Goal: Transaction & Acquisition: Obtain resource

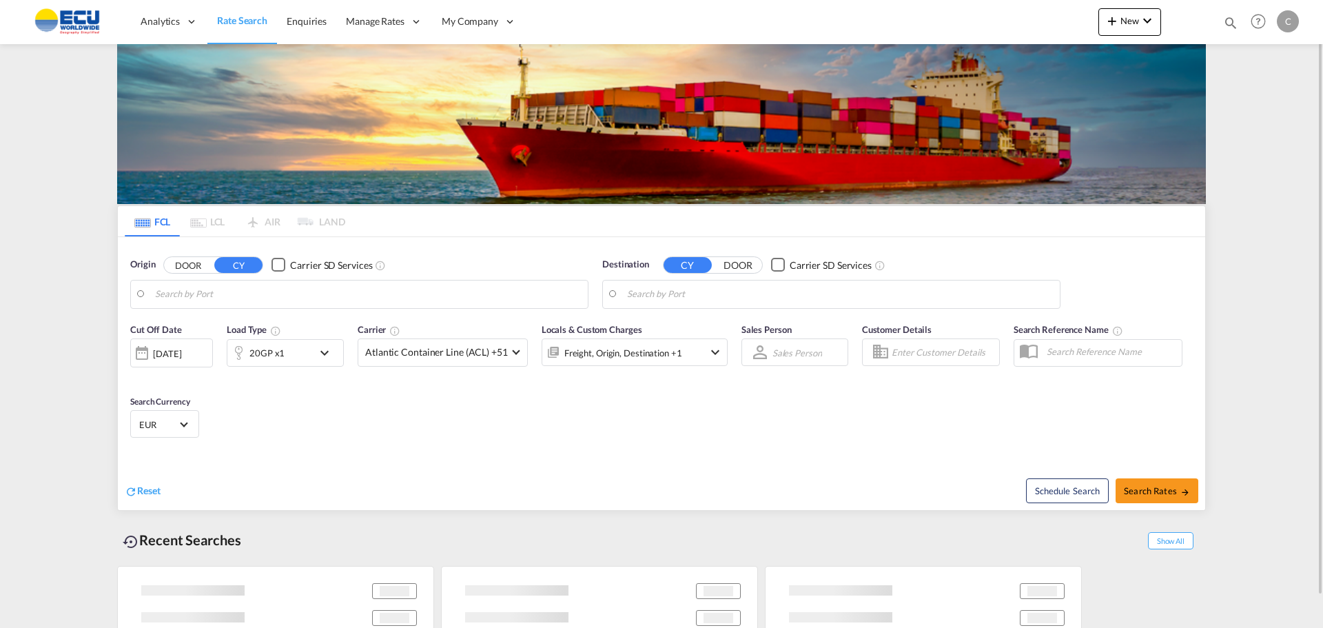
type input "[GEOGRAPHIC_DATA], [GEOGRAPHIC_DATA]"
type input "[GEOGRAPHIC_DATA], ZADUR"
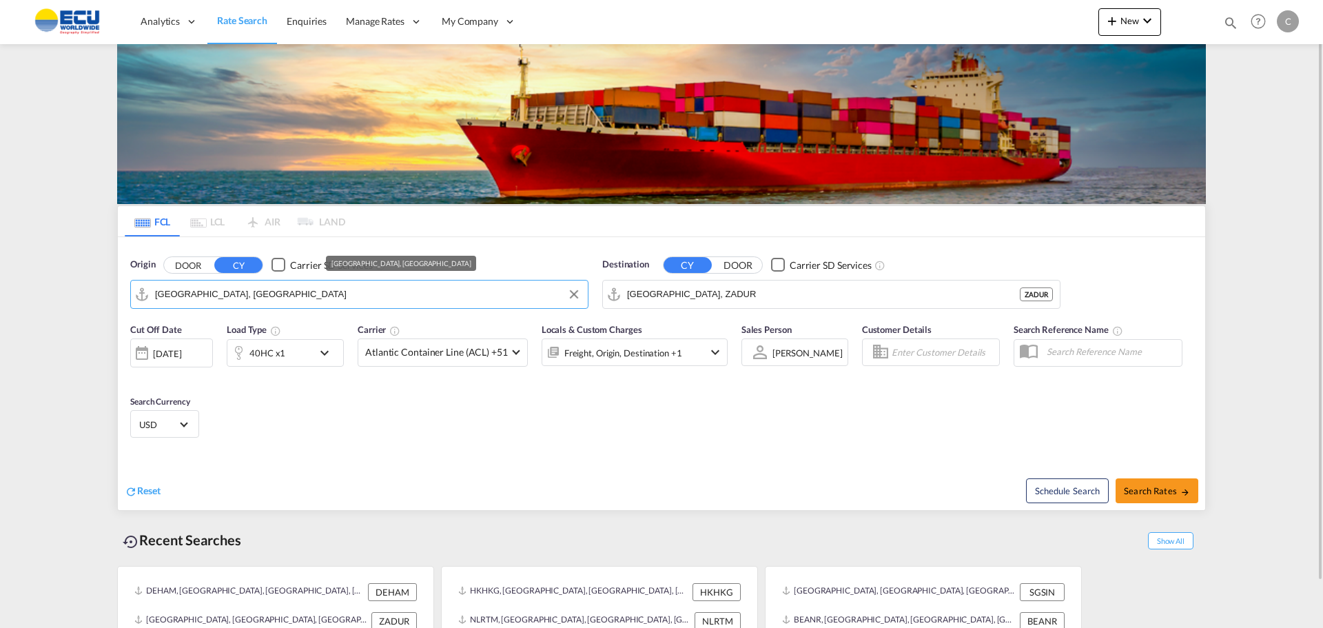
click at [247, 297] on input "[GEOGRAPHIC_DATA], [GEOGRAPHIC_DATA]" at bounding box center [368, 294] width 426 height 21
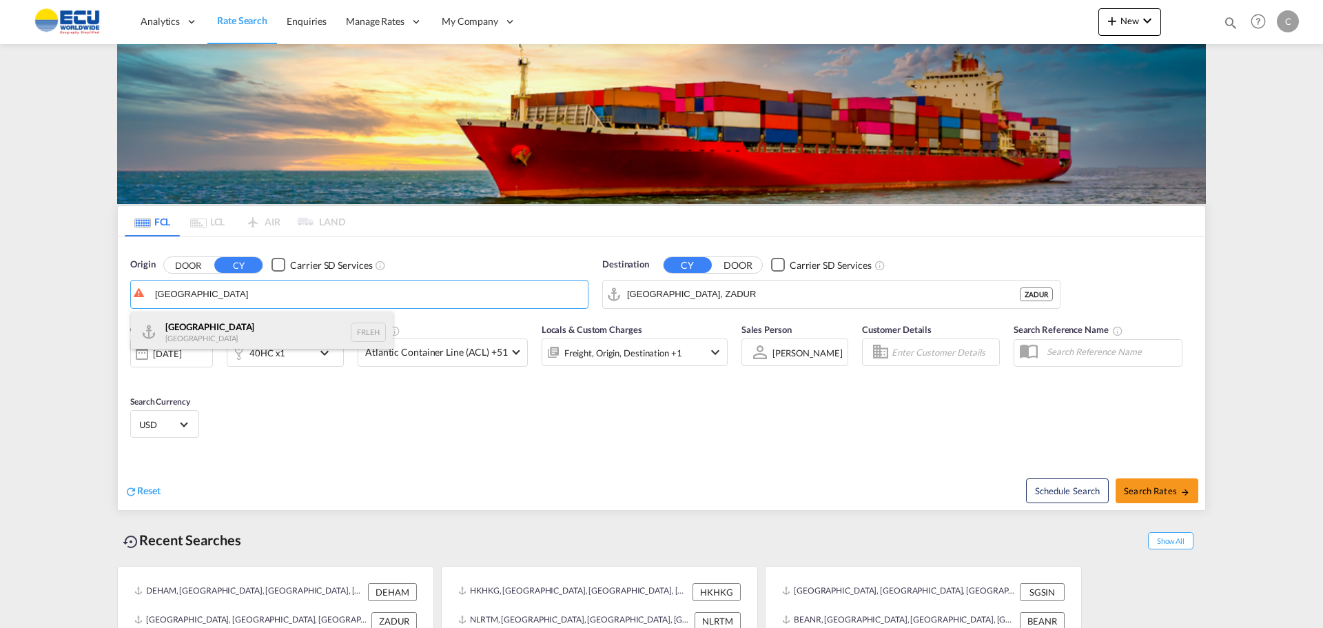
click at [208, 325] on div "Le Havre [GEOGRAPHIC_DATA] FRLEH" at bounding box center [262, 332] width 262 height 41
type input "[GEOGRAPHIC_DATA], [GEOGRAPHIC_DATA]"
click at [697, 296] on input "[GEOGRAPHIC_DATA], ZADUR" at bounding box center [840, 294] width 426 height 21
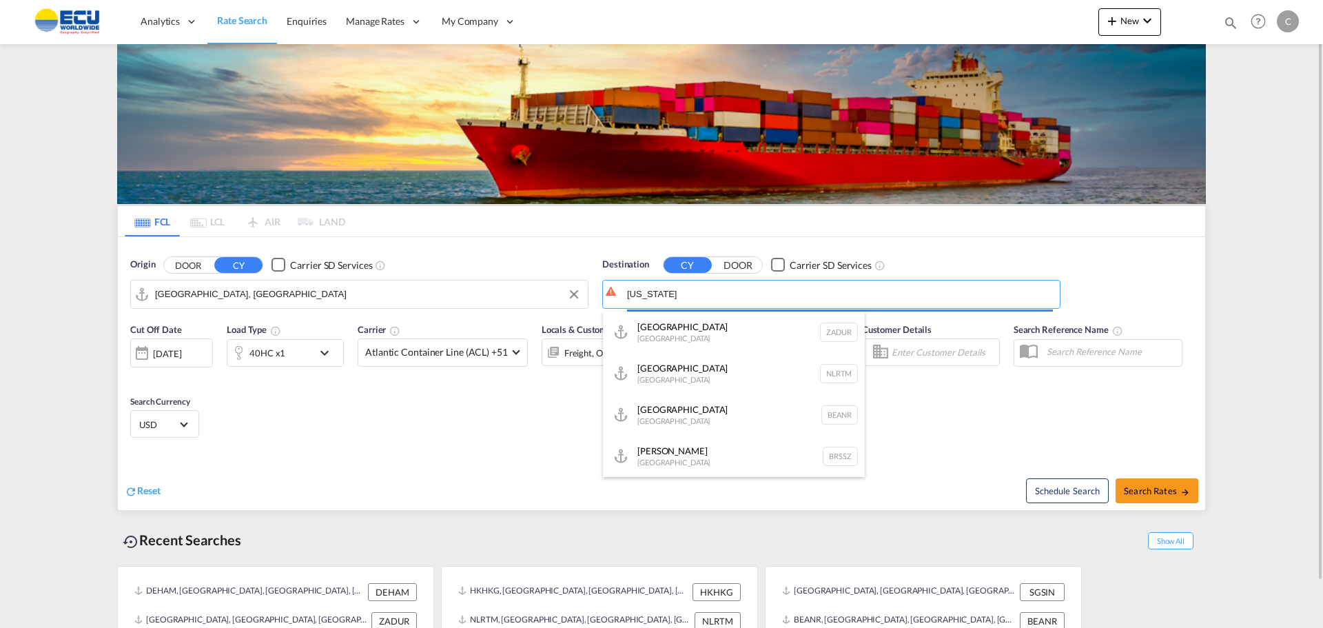
type input "[US_STATE]"
click at [164, 257] on button "DOOR" at bounding box center [188, 265] width 48 height 16
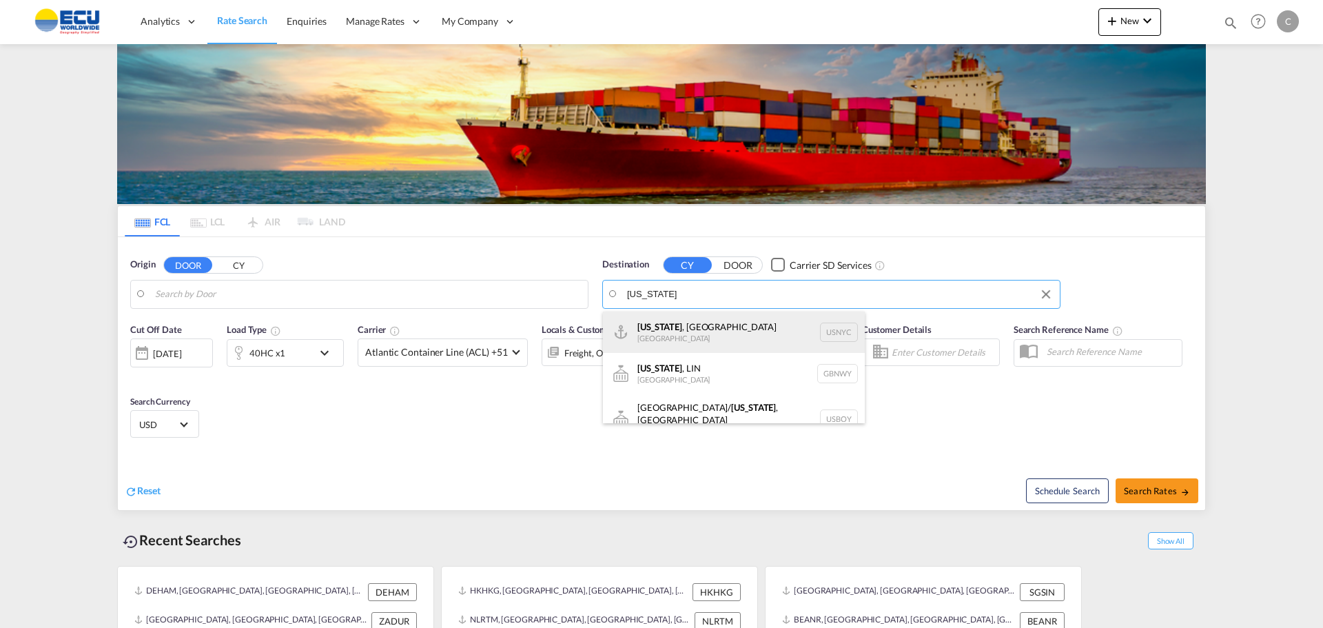
click at [681, 325] on div "[US_STATE] , [GEOGRAPHIC_DATA] [GEOGRAPHIC_DATA] USNYC" at bounding box center [734, 332] width 262 height 41
type input "[US_STATE], [GEOGRAPHIC_DATA], USNYC"
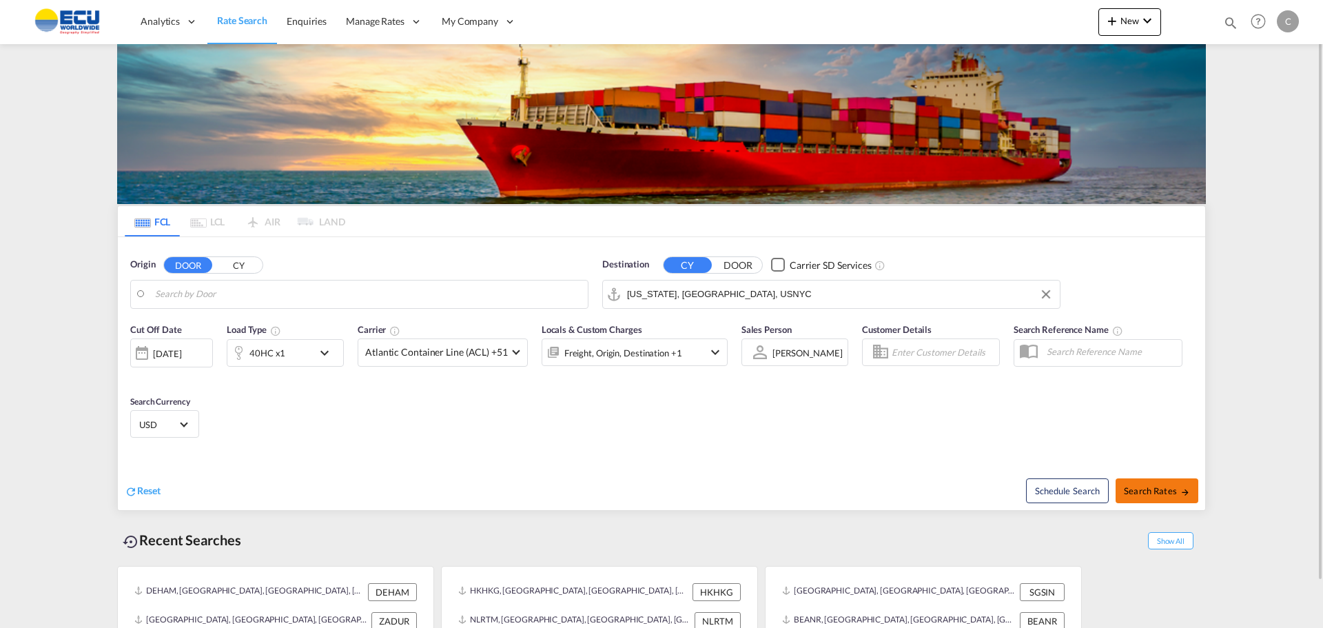
click at [1152, 486] on span "Search Rates" at bounding box center [1157, 490] width 66 height 11
click at [1151, 491] on span "Search Rates" at bounding box center [1157, 490] width 66 height 11
click at [1136, 490] on span "Search Rates" at bounding box center [1157, 490] width 66 height 11
click at [1158, 498] on button "Search Rates" at bounding box center [1157, 490] width 83 height 25
click at [1151, 493] on span "Search Rates" at bounding box center [1157, 490] width 66 height 11
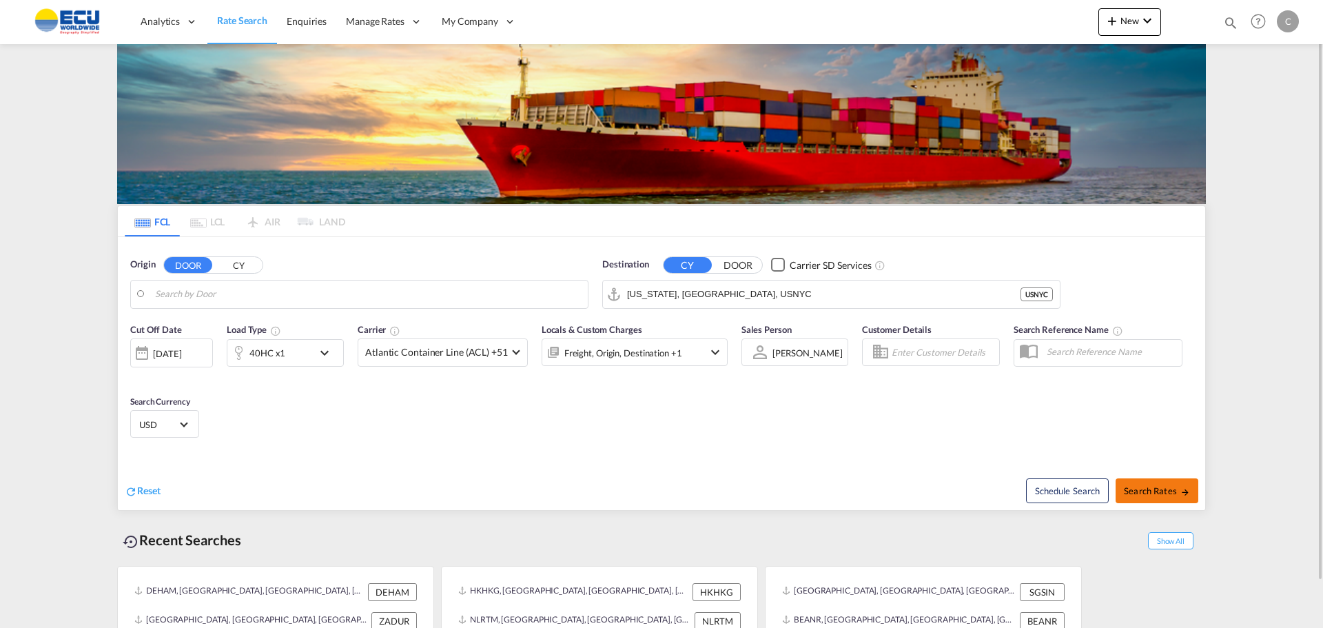
click at [1154, 495] on span "Search Rates" at bounding box center [1157, 490] width 66 height 11
click at [1154, 497] on button "Search Rates" at bounding box center [1157, 490] width 83 height 25
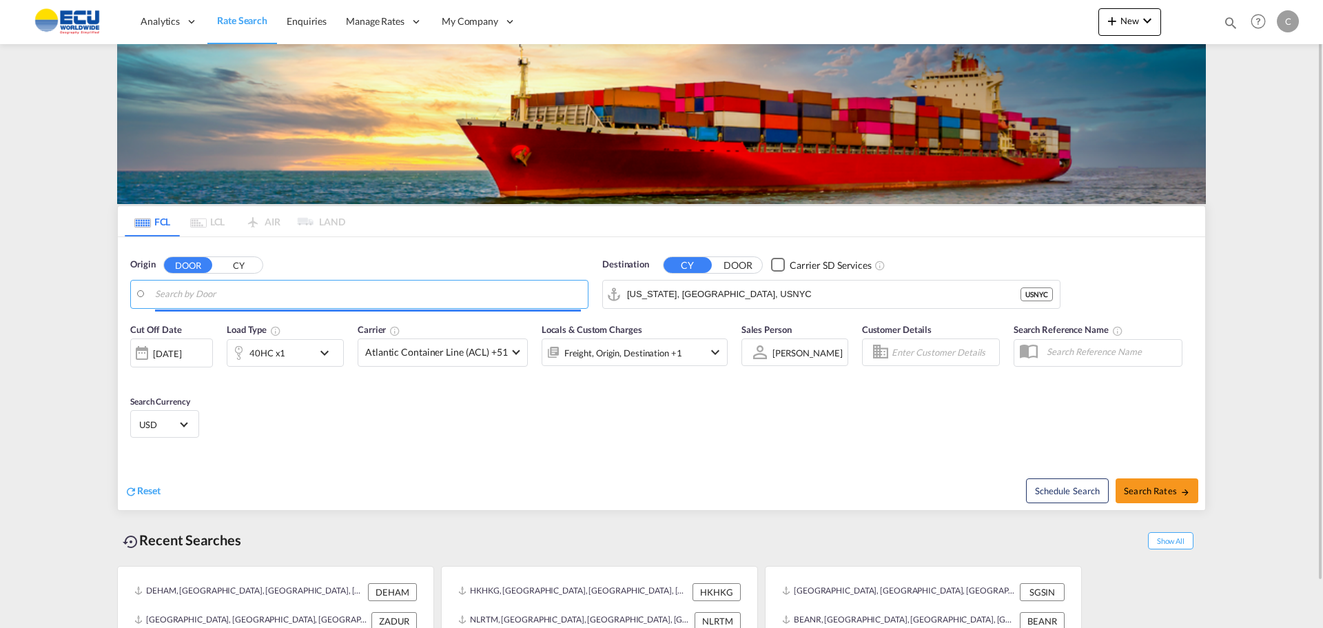
click at [239, 296] on input "Search by Door" at bounding box center [368, 294] width 426 height 21
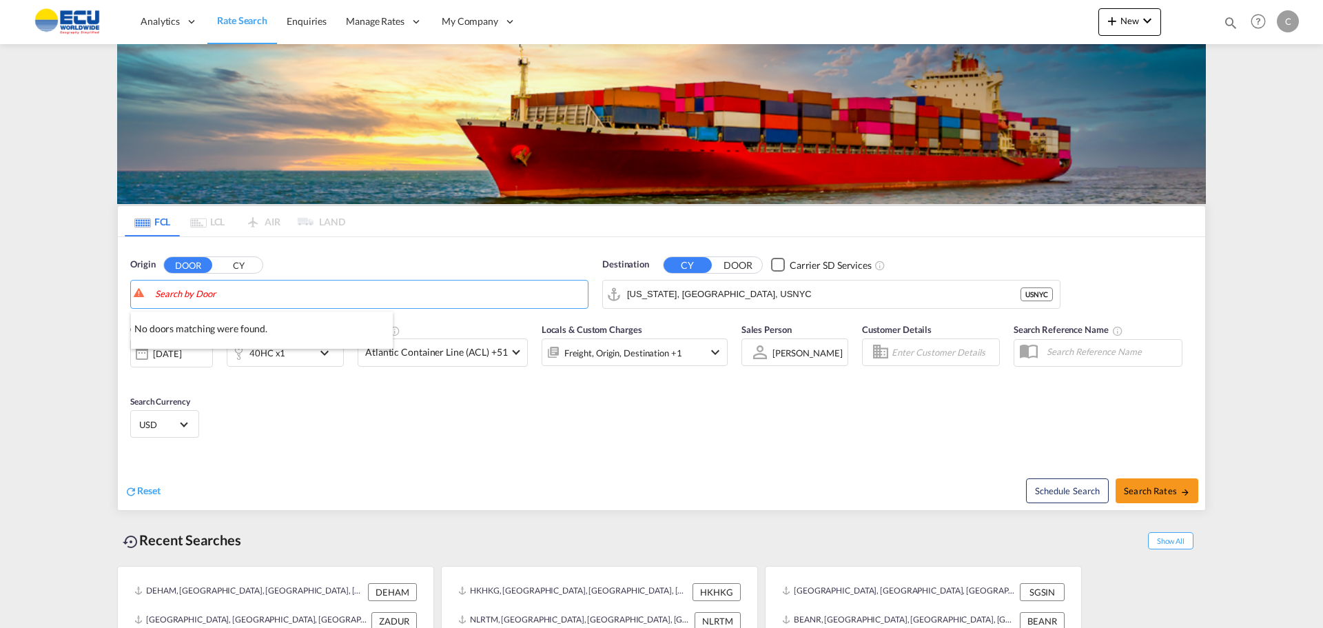
type input "a"
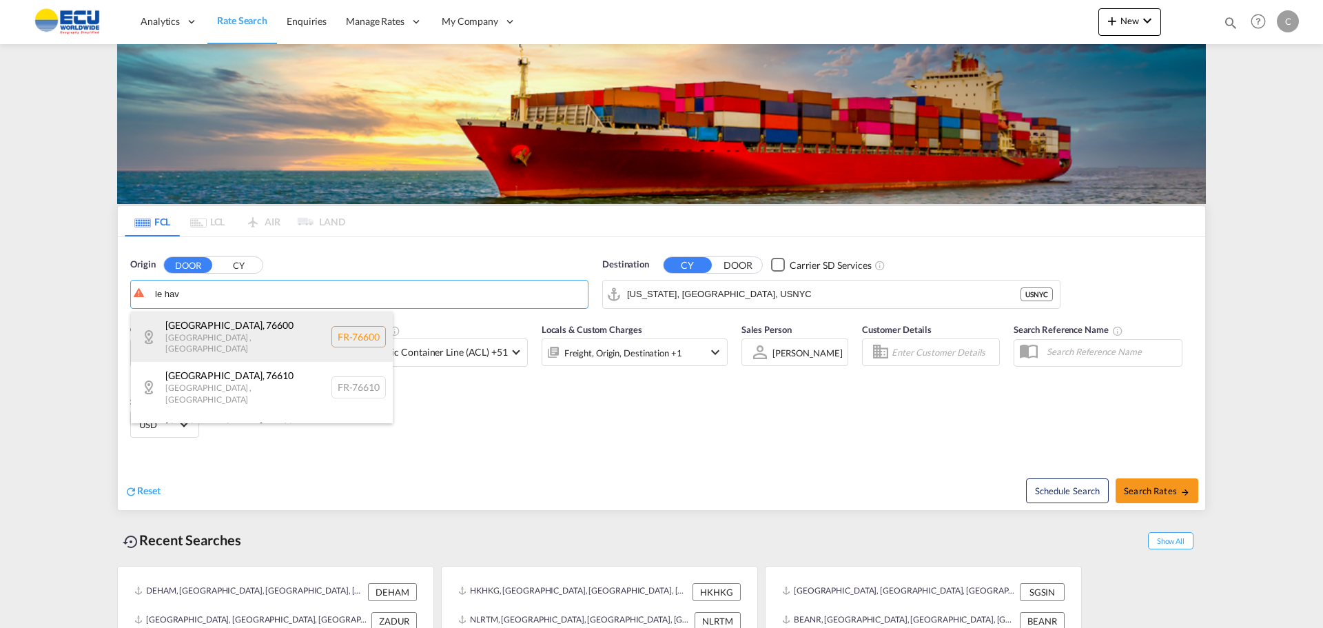
click at [194, 337] on div "[GEOGRAPHIC_DATA] , [GEOGRAPHIC_DATA] FR-76600" at bounding box center [262, 337] width 262 height 50
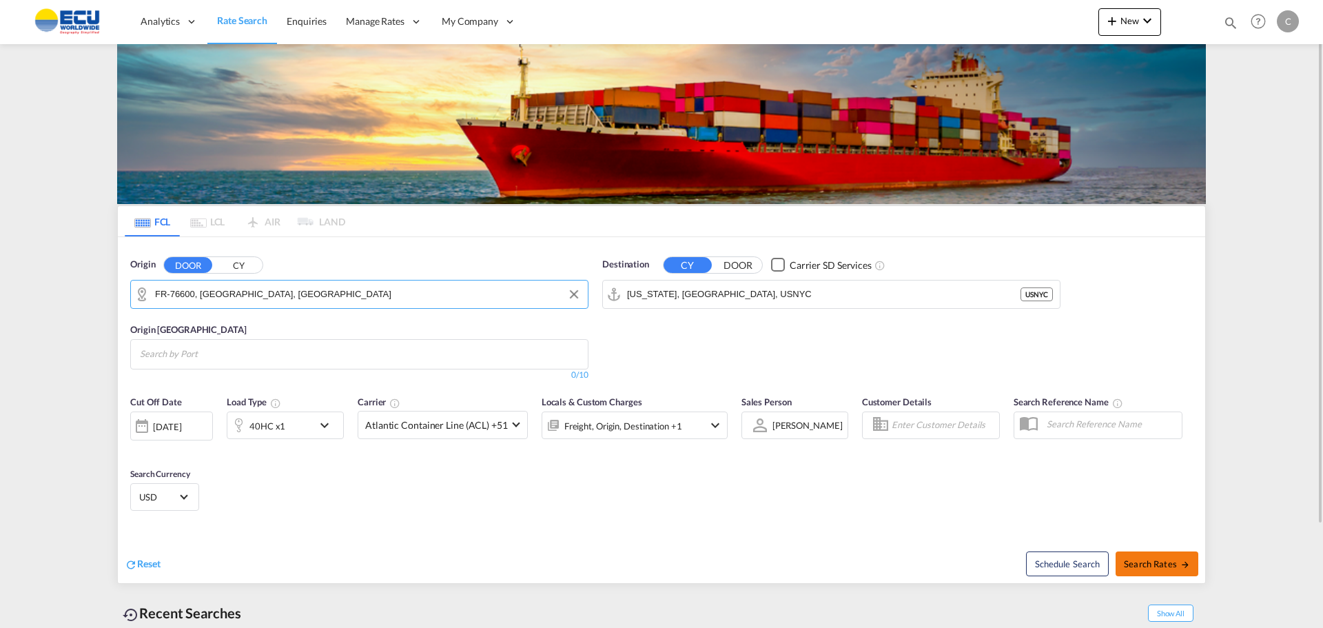
click at [1147, 563] on span "Search Rates" at bounding box center [1157, 563] width 66 height 11
click at [304, 301] on input "FR-76600, [GEOGRAPHIC_DATA], [GEOGRAPHIC_DATA]" at bounding box center [368, 294] width 426 height 21
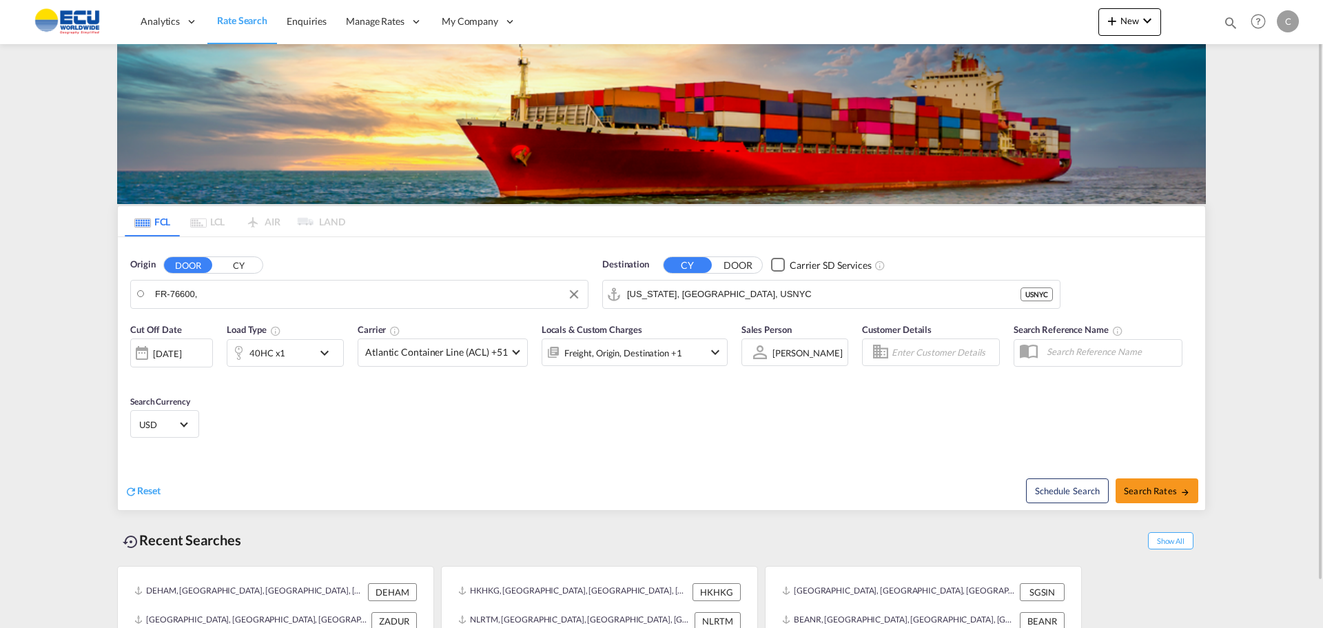
click at [209, 297] on body "Analytics Reports Dashboard Rate Search Enquiries Manage Rates Contract Rates" at bounding box center [661, 314] width 1323 height 628
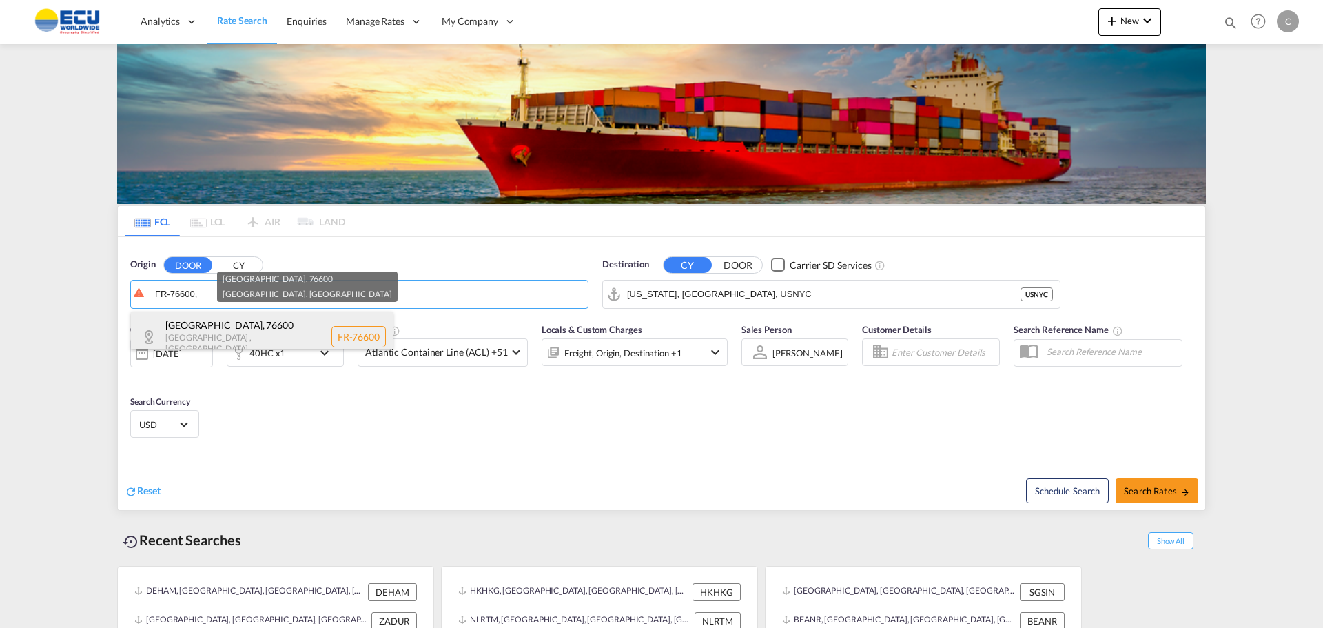
click at [223, 331] on div "[GEOGRAPHIC_DATA] , [GEOGRAPHIC_DATA] FR-76600" at bounding box center [262, 337] width 262 height 50
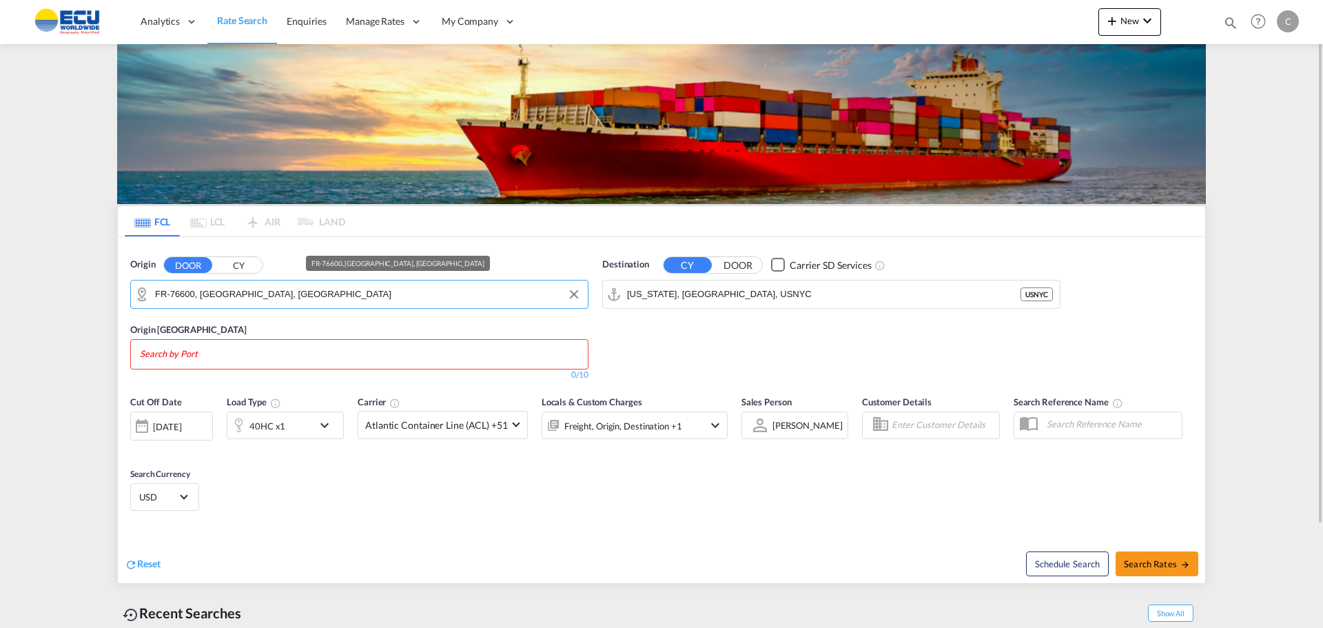
click at [288, 297] on input "FR-76600, [GEOGRAPHIC_DATA], [GEOGRAPHIC_DATA]" at bounding box center [368, 294] width 426 height 21
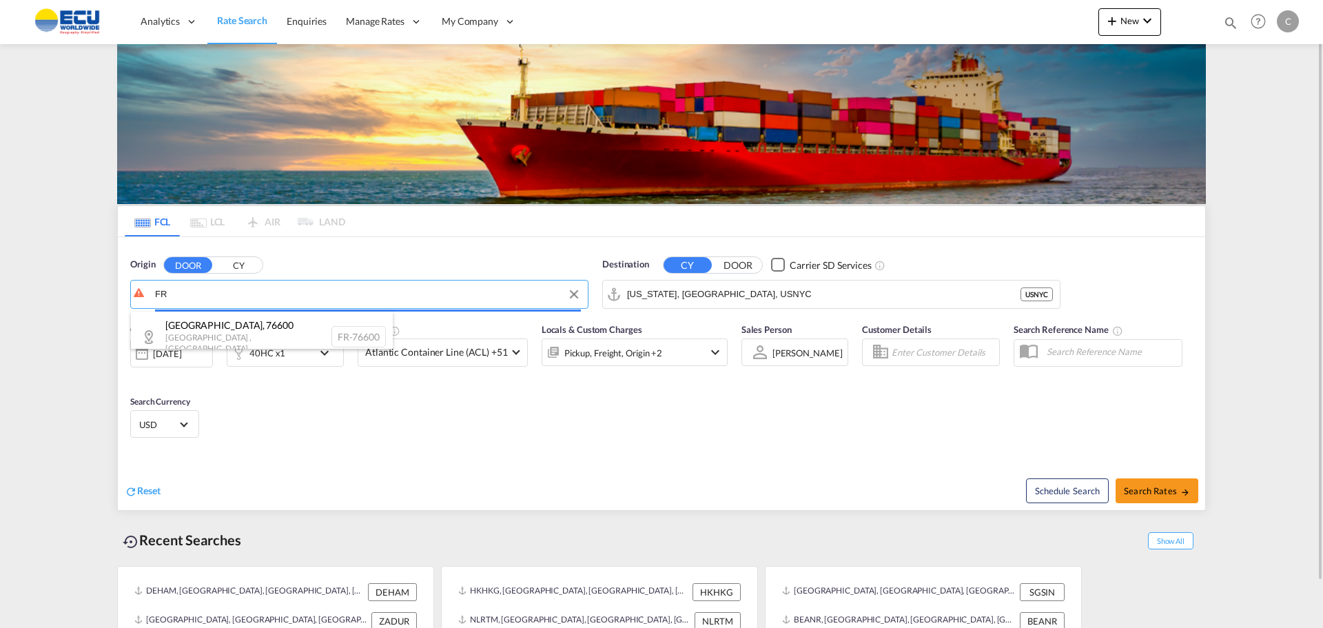
type input "F"
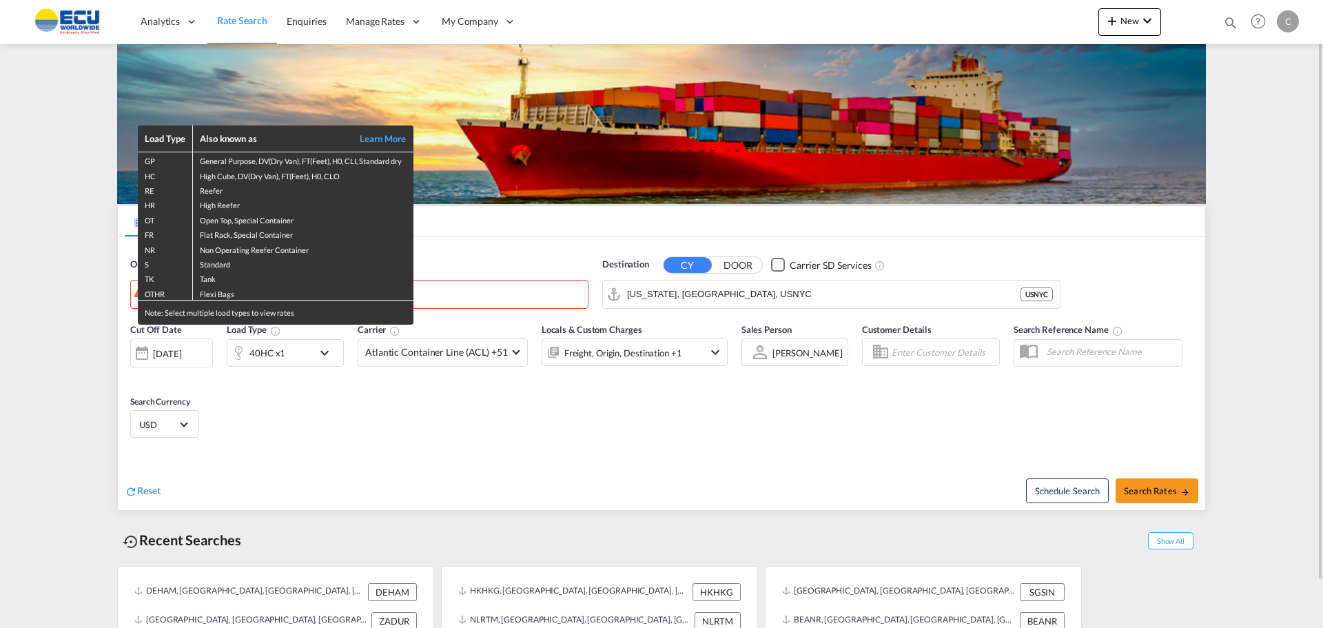
drag, startPoint x: 13, startPoint y: 586, endPoint x: 91, endPoint y: 568, distance: 80.1
click at [27, 575] on div "Load Type Also known as Learn More GP General Purpose, DV(Dry Van), FT(Feet), H…" at bounding box center [661, 314] width 1323 height 628
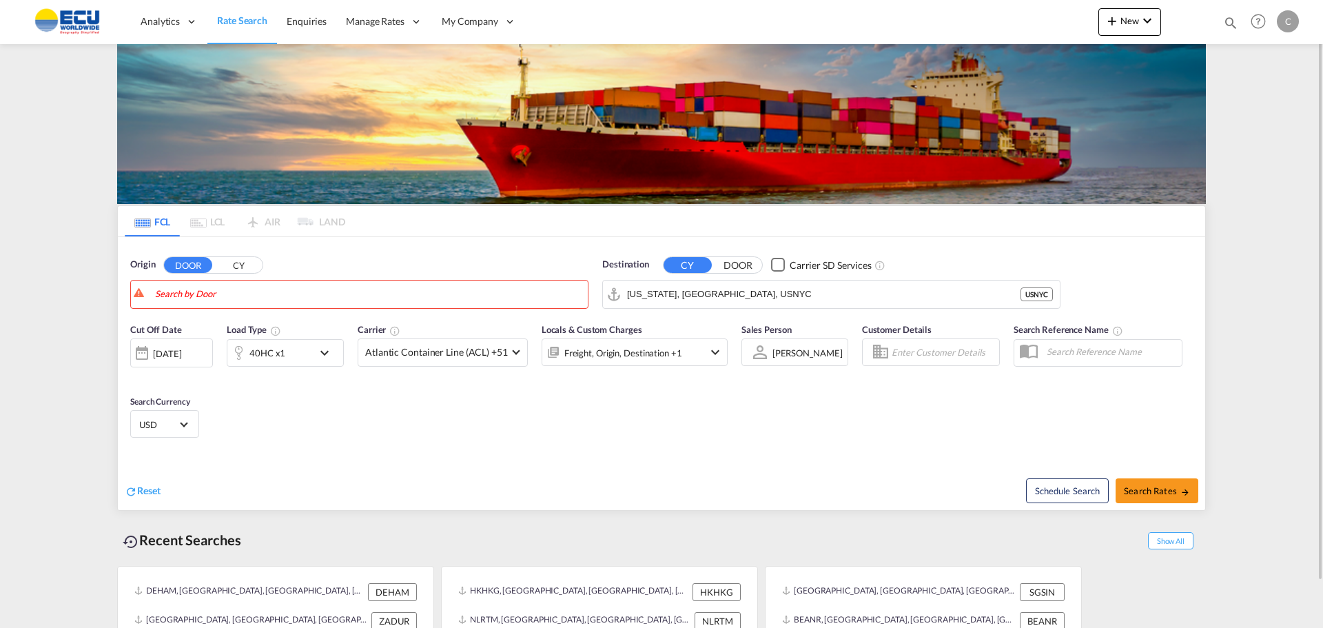
click at [339, 489] on div "Reset" at bounding box center [395, 480] width 540 height 38
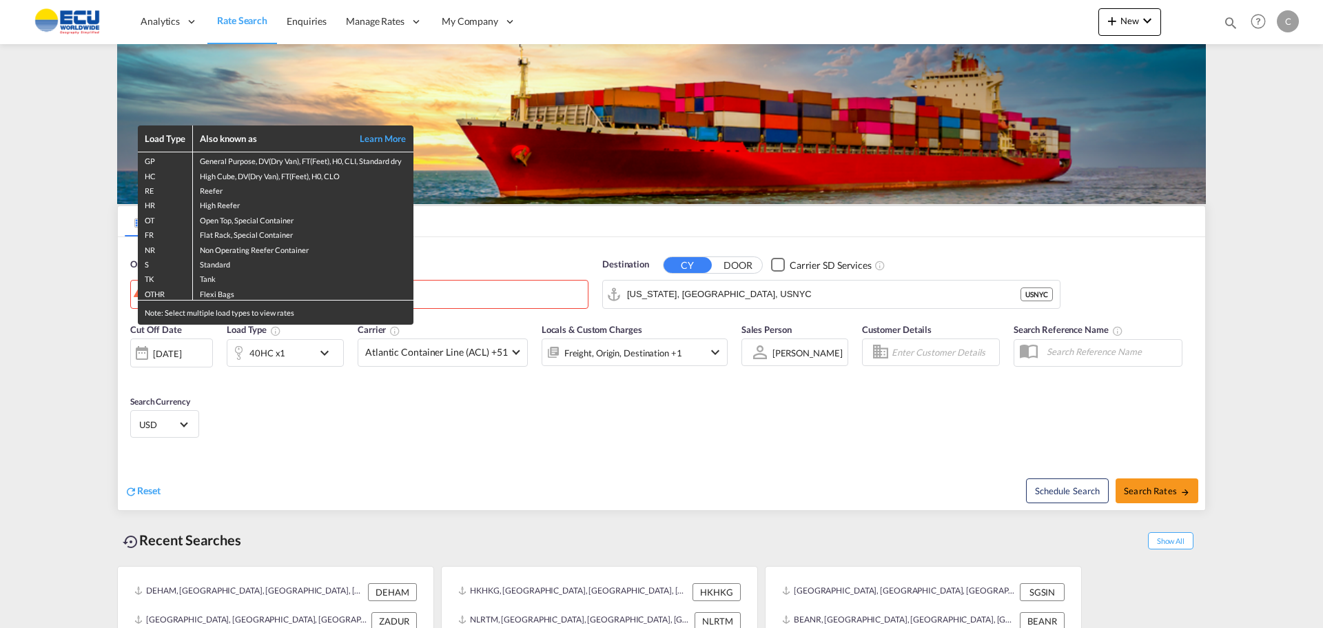
click at [70, 294] on div "Load Type Also known as Learn More GP General Purpose, DV(Dry Van), FT(Feet), H…" at bounding box center [661, 314] width 1323 height 628
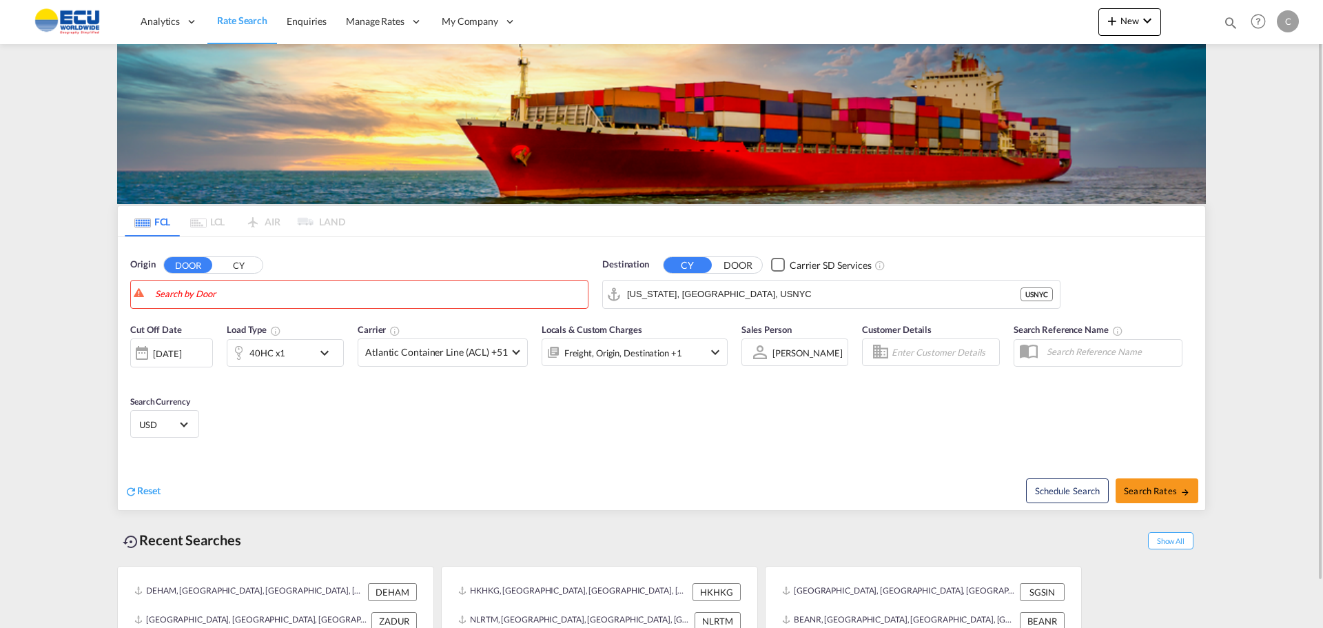
click at [242, 263] on button "CY" at bounding box center [238, 265] width 48 height 16
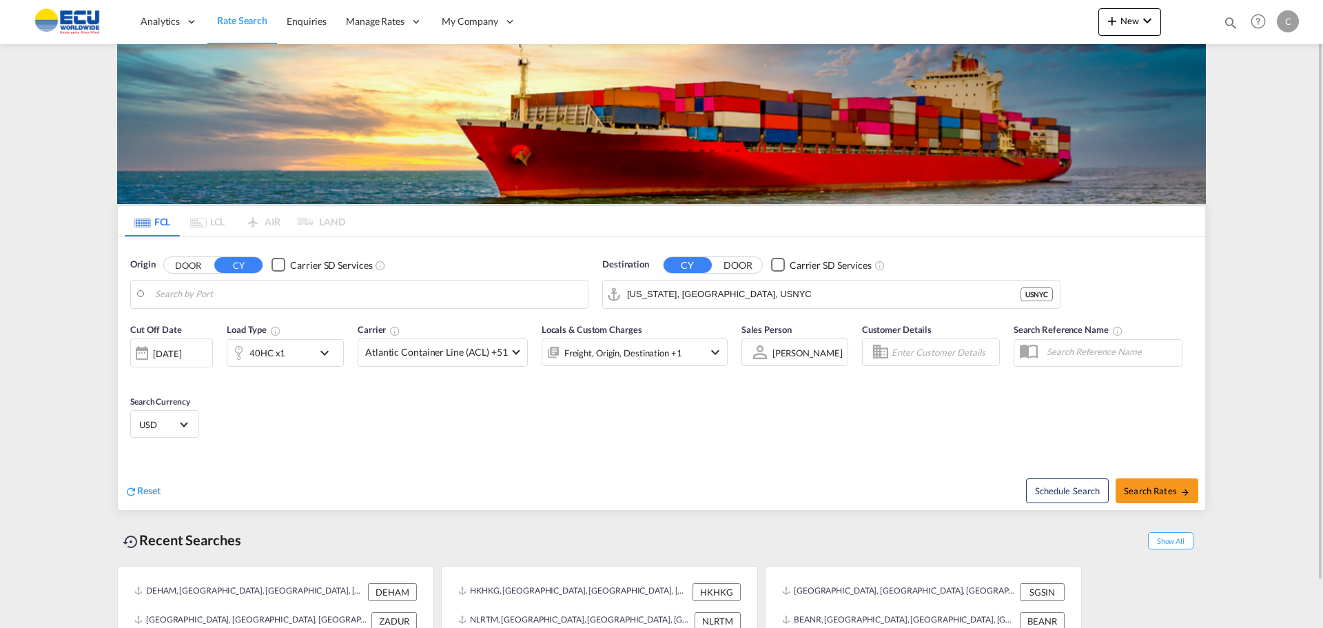
drag, startPoint x: 664, startPoint y: 474, endPoint x: 640, endPoint y: 461, distance: 27.4
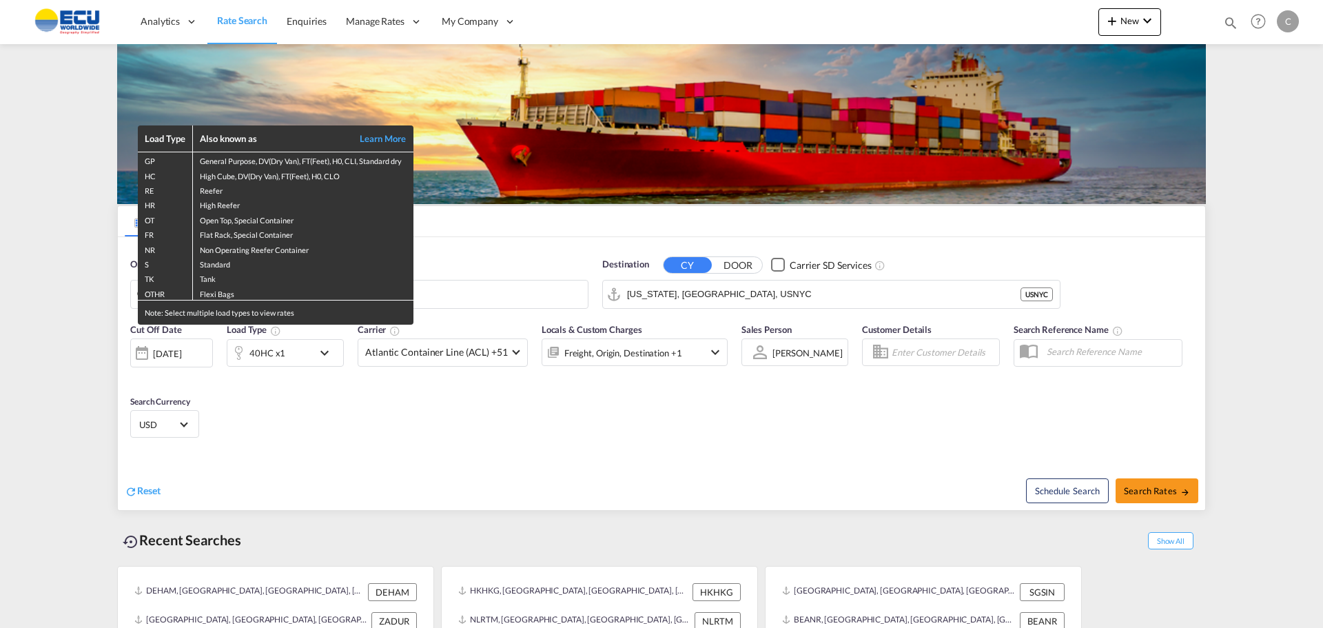
click at [558, 231] on div "Load Type Also known as Learn More GP General Purpose, DV(Dry Van), FT(Feet), H…" at bounding box center [661, 314] width 1323 height 628
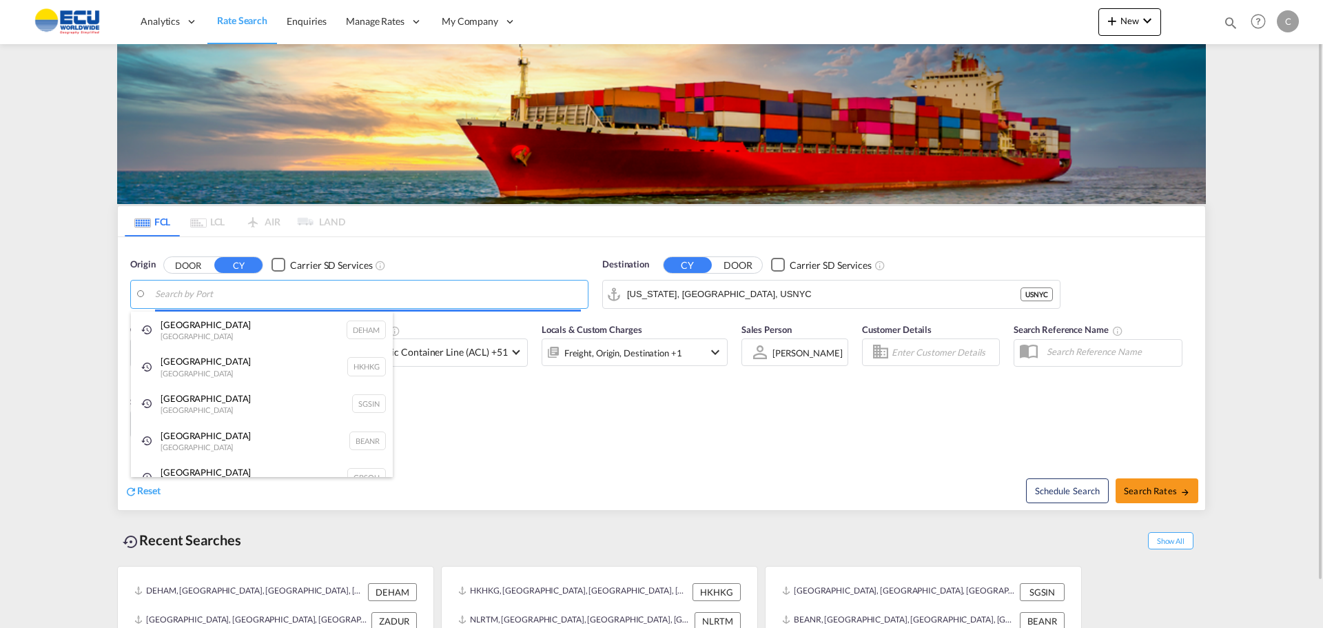
click at [201, 292] on body "Analytics Reports Dashboard Rate Search Enquiries Manage Rates Contract Rates" at bounding box center [661, 314] width 1323 height 628
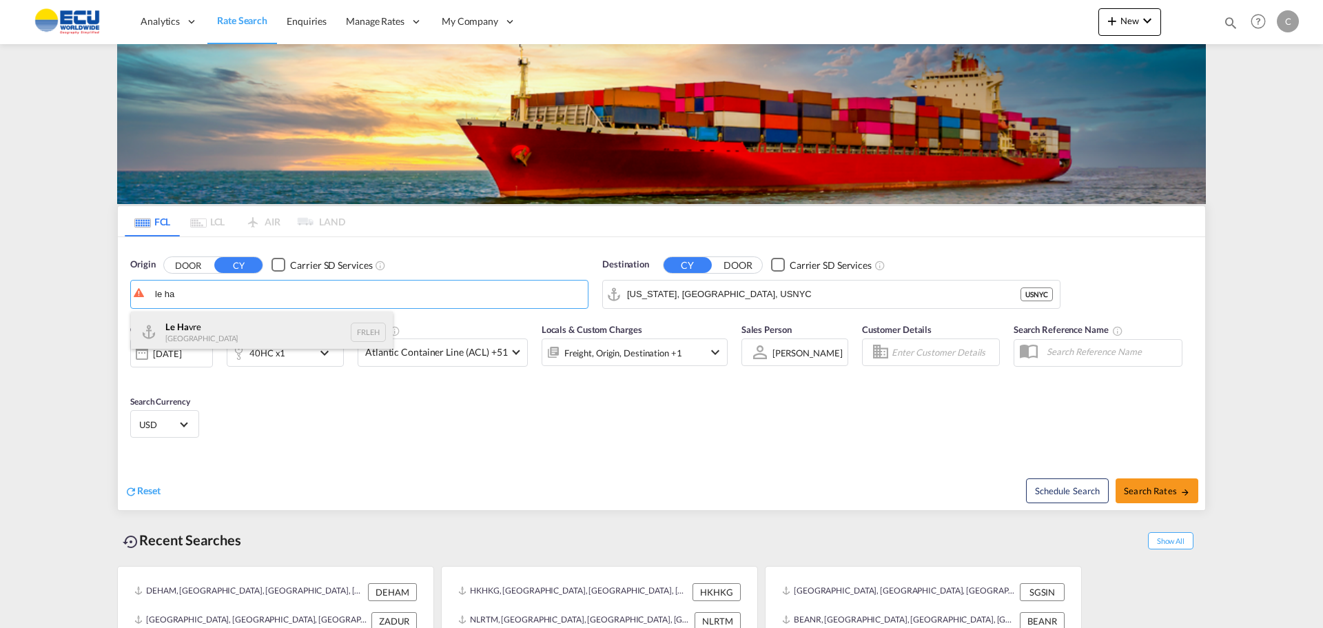
click at [190, 328] on div "Le Ha vre [GEOGRAPHIC_DATA] FRLEH" at bounding box center [262, 332] width 262 height 41
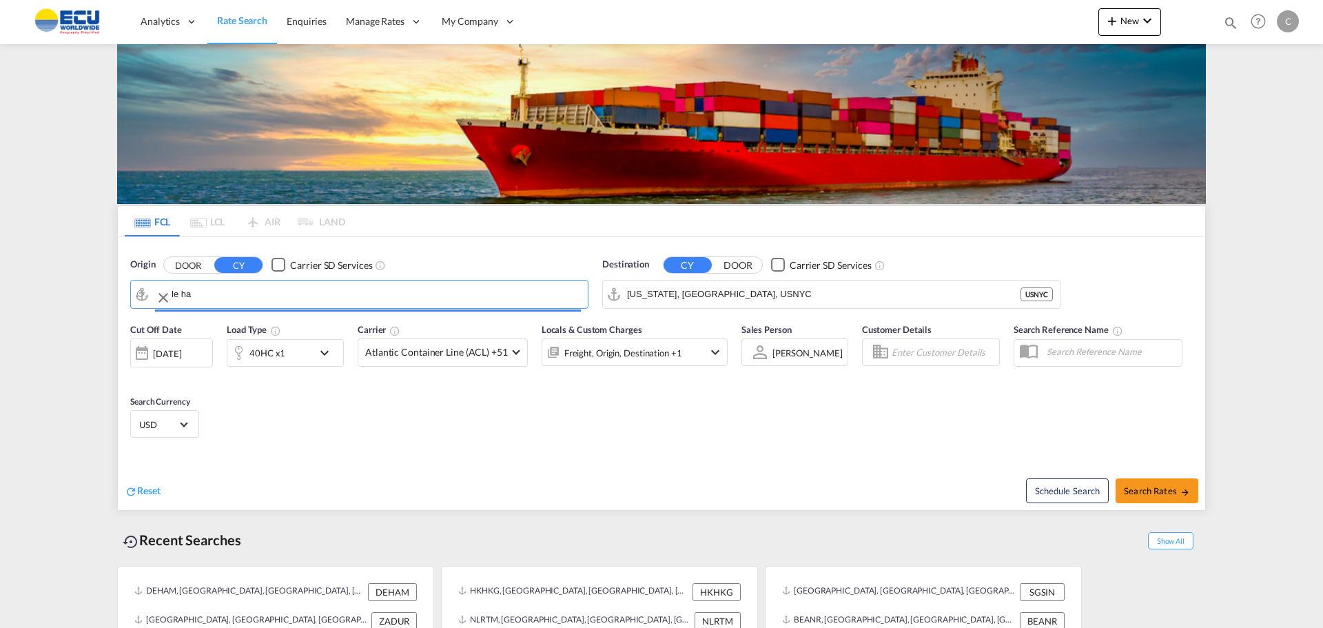
type input "[GEOGRAPHIC_DATA], [GEOGRAPHIC_DATA]"
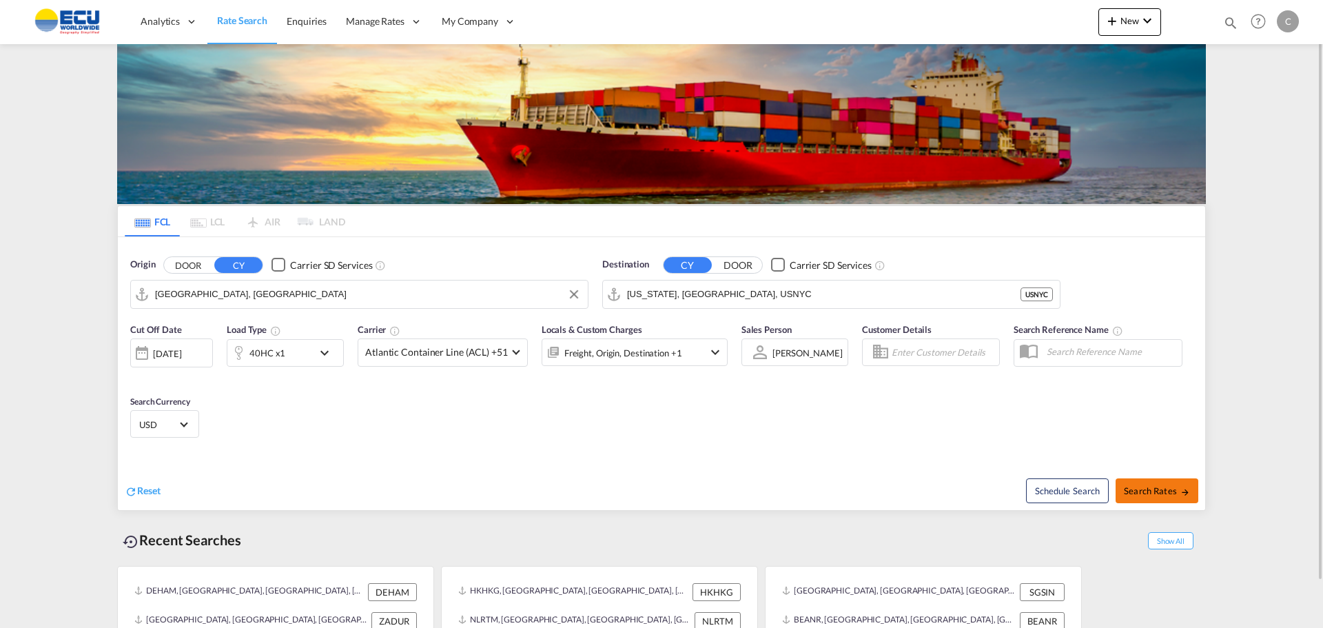
click at [1152, 493] on span "Search Rates" at bounding box center [1157, 490] width 66 height 11
type input "FRLEH to USNYC / [DATE]"
